Goal: Information Seeking & Learning: Learn about a topic

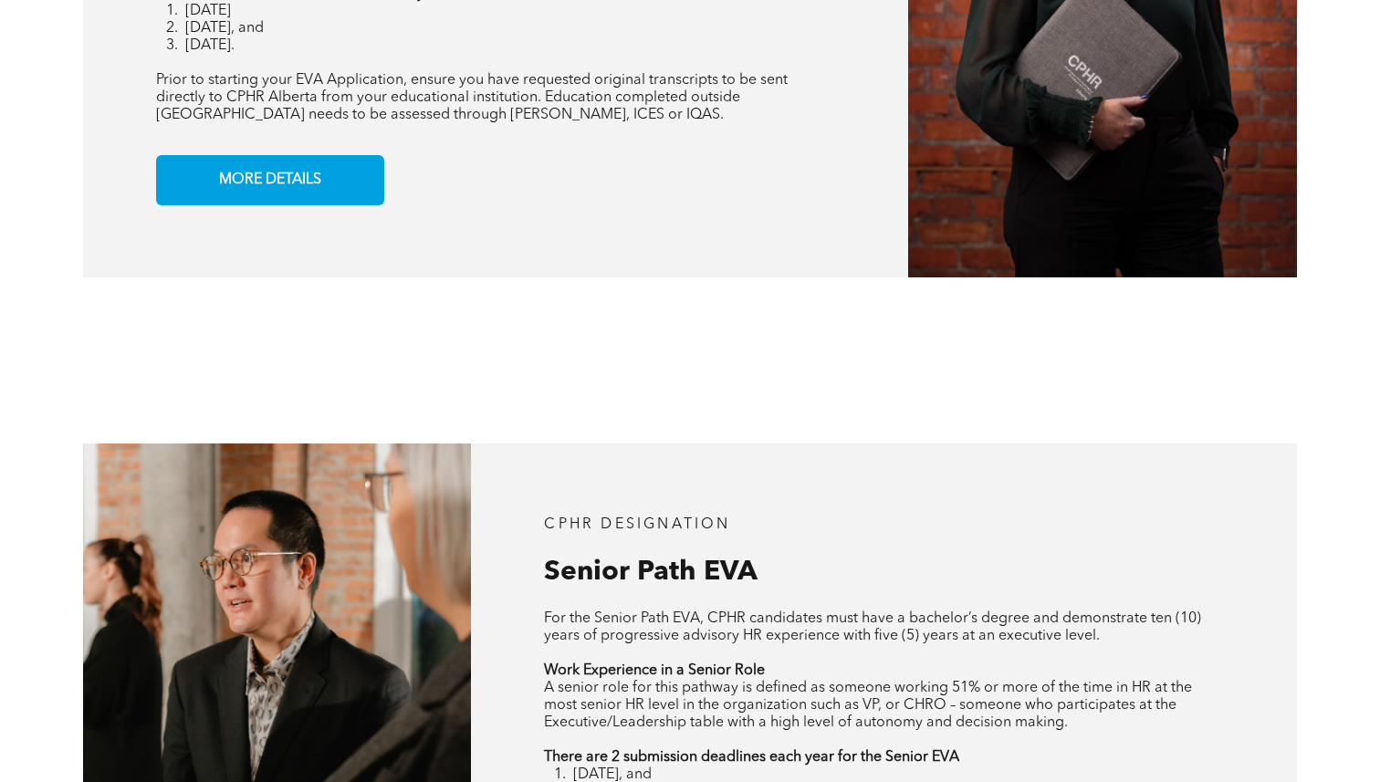
scroll to position [1704, 0]
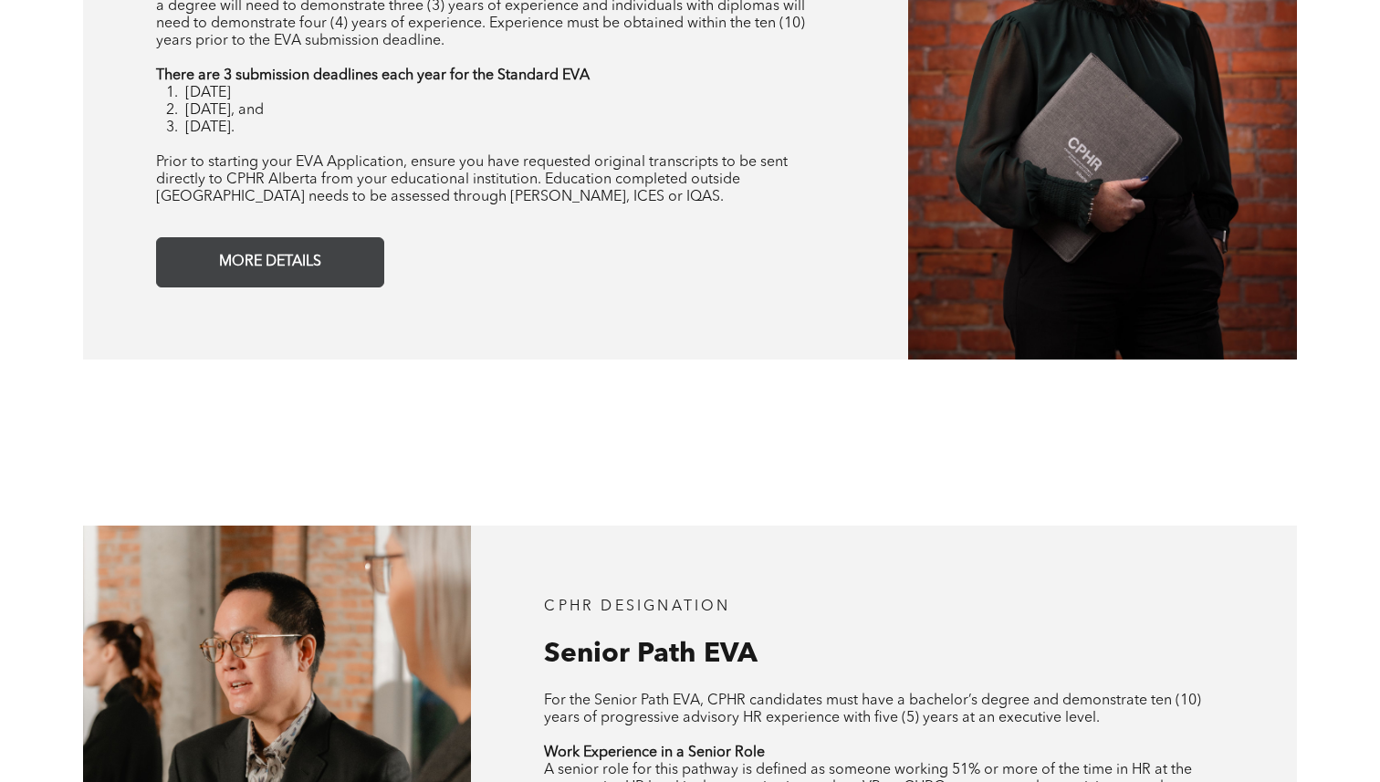
click at [369, 265] on link "MORE DETAILS" at bounding box center [270, 262] width 228 height 50
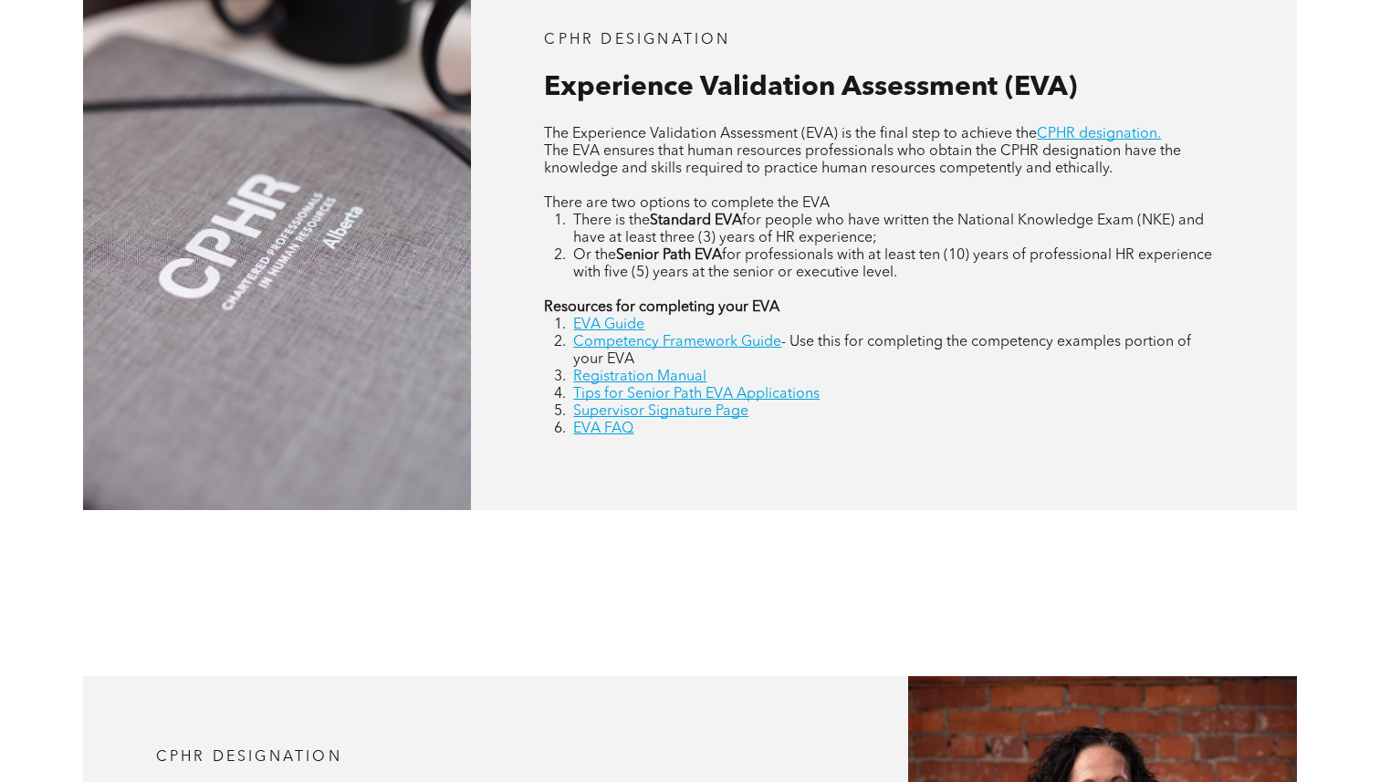
scroll to position [828, 0]
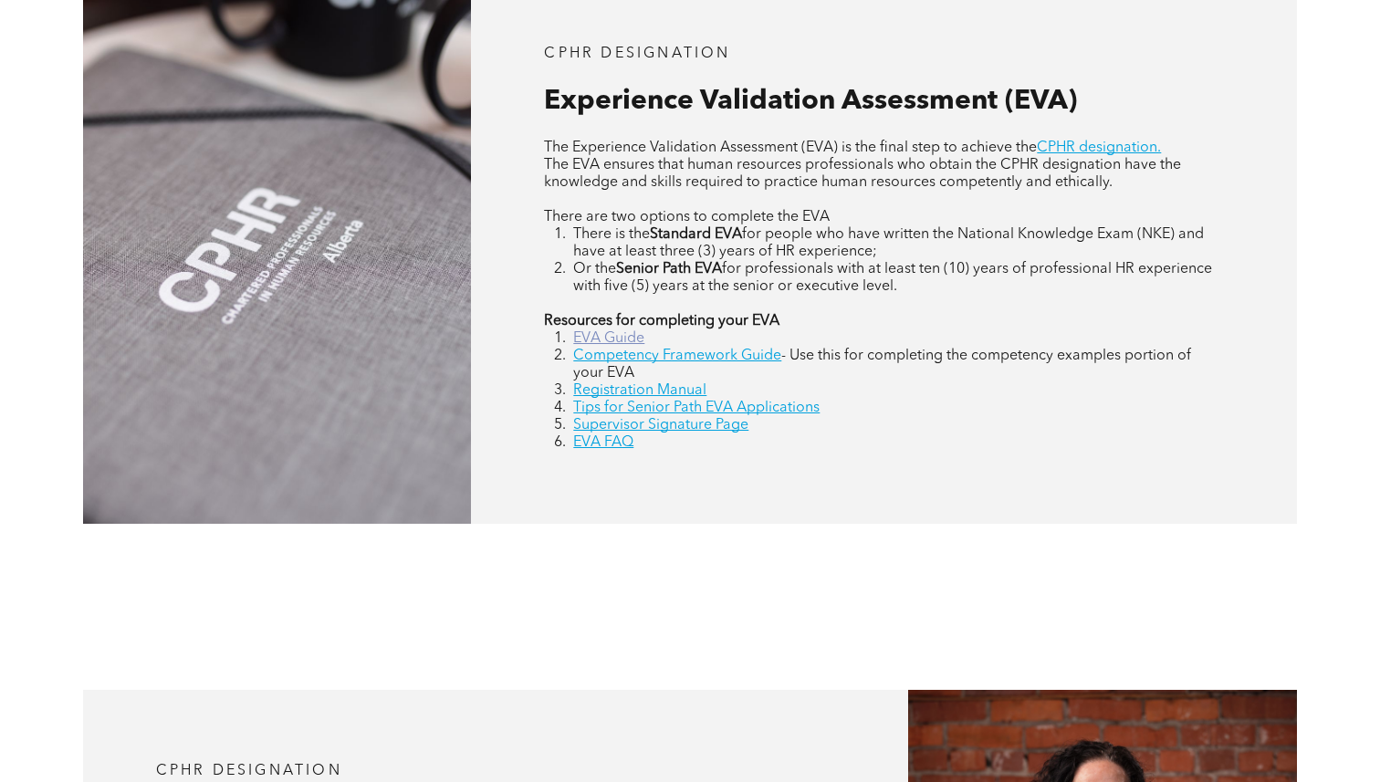
click at [623, 333] on link "EVA Guide" at bounding box center [608, 338] width 71 height 15
click at [635, 384] on link "Registration Manual" at bounding box center [639, 390] width 133 height 15
click at [605, 445] on link "EVA FAQ" at bounding box center [603, 442] width 60 height 15
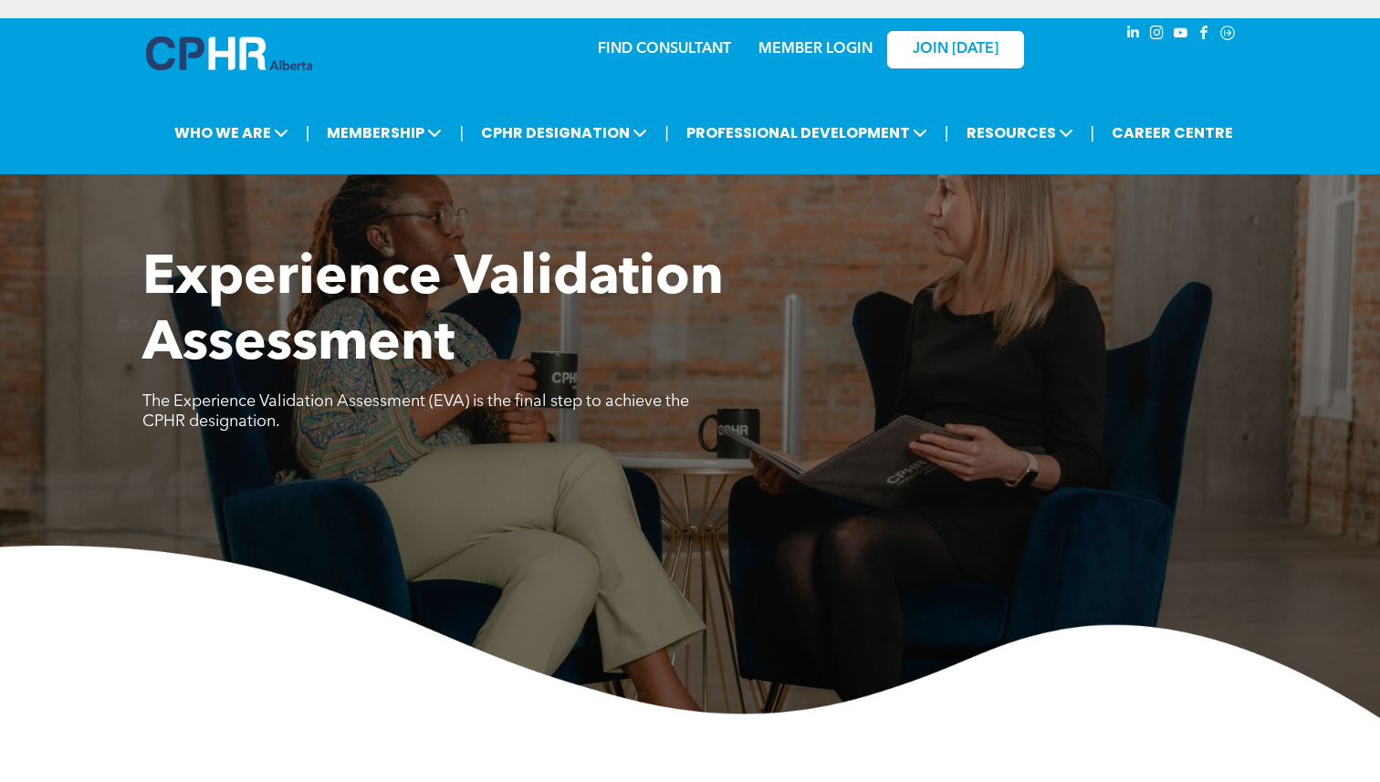
click at [825, 47] on link "MEMBER LOGIN" at bounding box center [815, 49] width 114 height 15
